Goal: Find specific page/section: Find specific page/section

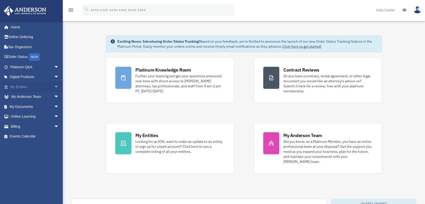
click at [54, 87] on span "arrow_drop_down" at bounding box center [59, 87] width 10 height 10
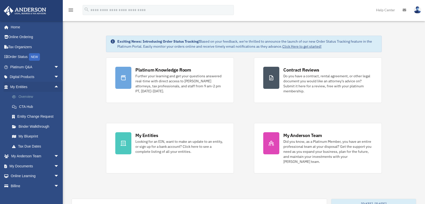
click at [21, 97] on link "Overview" at bounding box center [37, 97] width 60 height 10
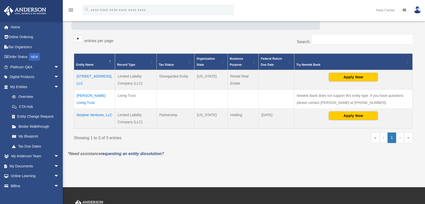
scroll to position [75, 0]
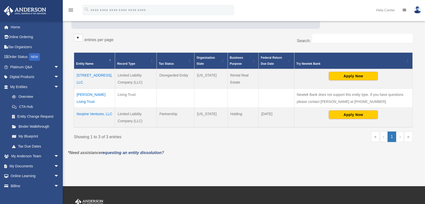
click at [83, 114] on td "Norpine Ventures, LLC" at bounding box center [94, 118] width 41 height 20
